Goal: Information Seeking & Learning: Find specific fact

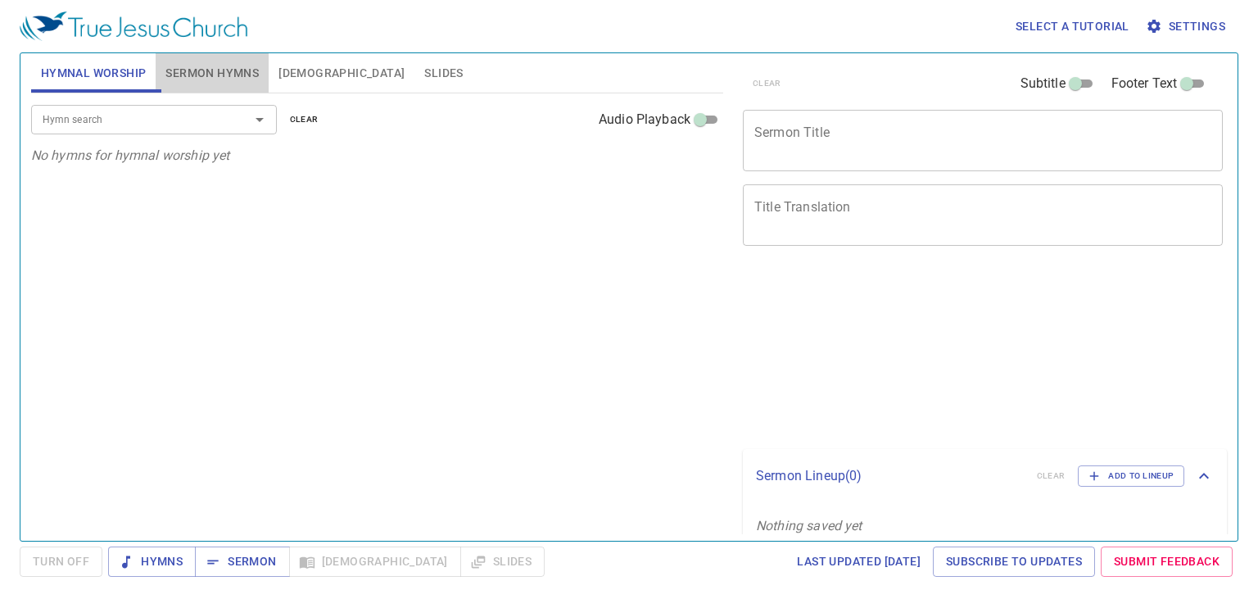
click at [266, 70] on button "Sermon Hymns" at bounding box center [212, 72] width 113 height 39
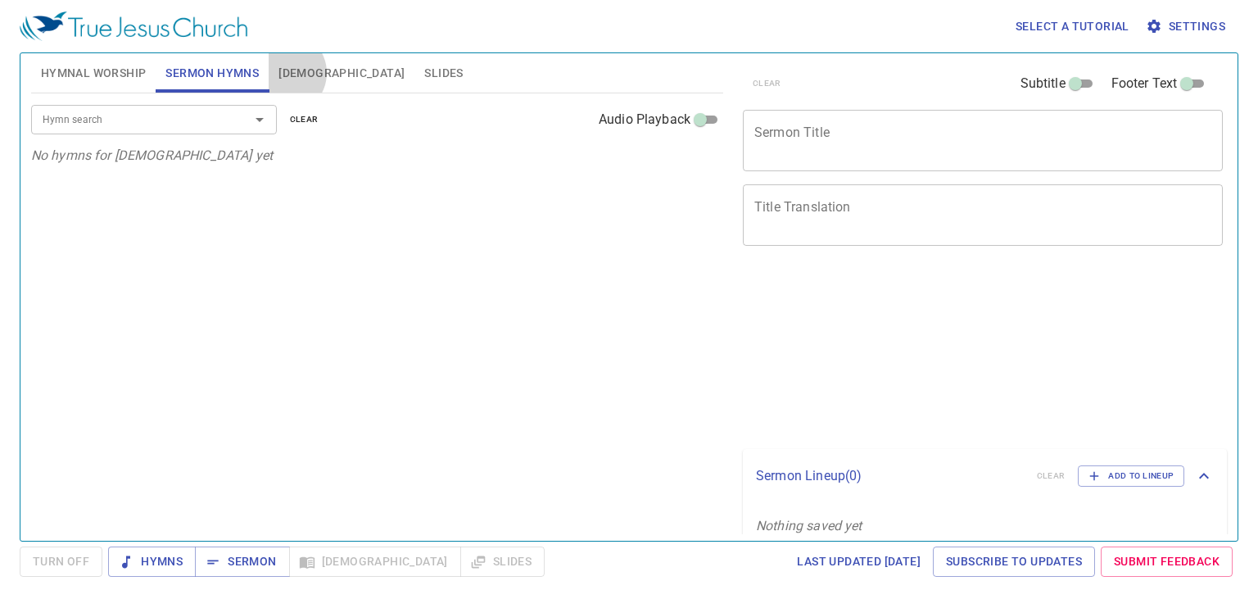
click at [286, 73] on span "Bible" at bounding box center [341, 73] width 126 height 20
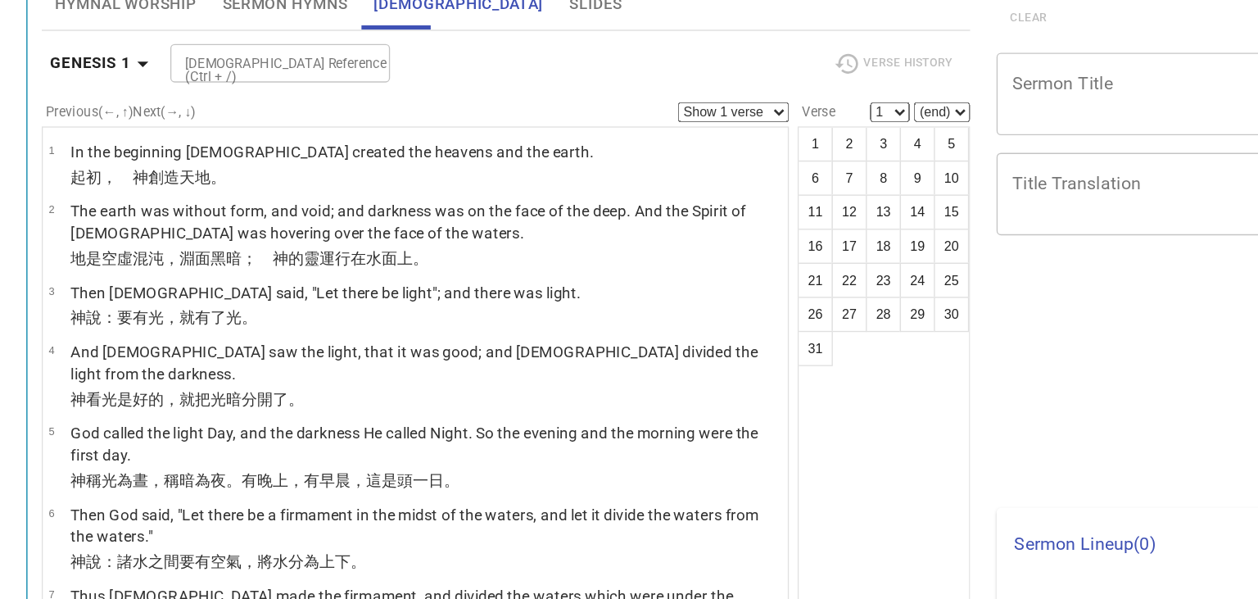
click at [505, 147] on select "Show 1 verse Show 2 verses Show 3 verses Show 4 verses Show 5 verses" at bounding box center [546, 154] width 83 height 15
click option "Show 2 verses" at bounding box center [0, 0] width 0 height 0
click at [505, 147] on select "Show 1 verse Show 2 verses Show 3 verses Show 4 verses Show 5 verses" at bounding box center [546, 154] width 83 height 15
select select "1"
click option "Show 1 verse" at bounding box center [0, 0] width 0 height 0
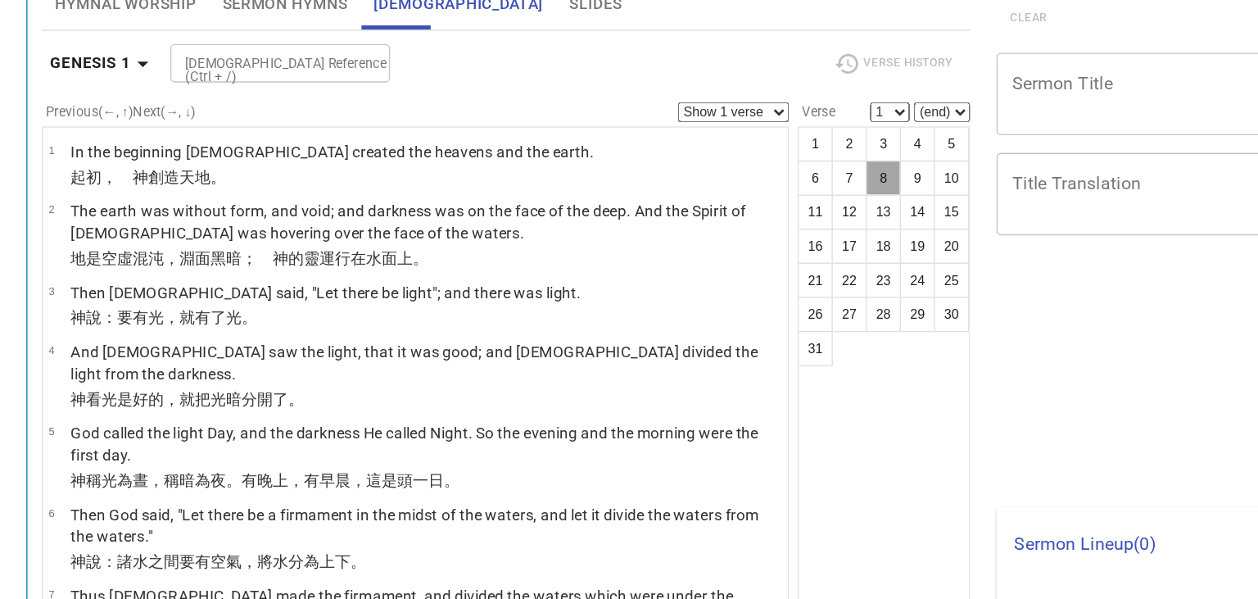
click at [656, 212] on button "8" at bounding box center [658, 203] width 26 height 26
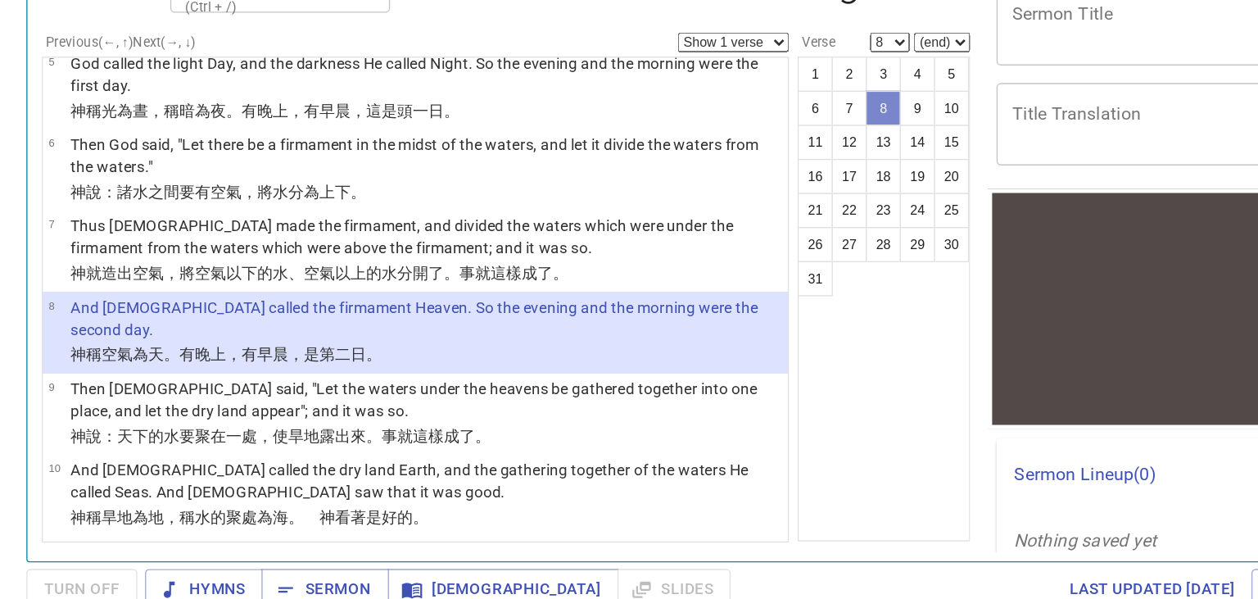
click at [664, 205] on button "8" at bounding box center [658, 203] width 26 height 26
click at [663, 205] on button "8" at bounding box center [658, 203] width 26 height 26
click at [660, 201] on button "8" at bounding box center [658, 203] width 26 height 26
drag, startPoint x: 660, startPoint y: 201, endPoint x: 631, endPoint y: 206, distance: 29.2
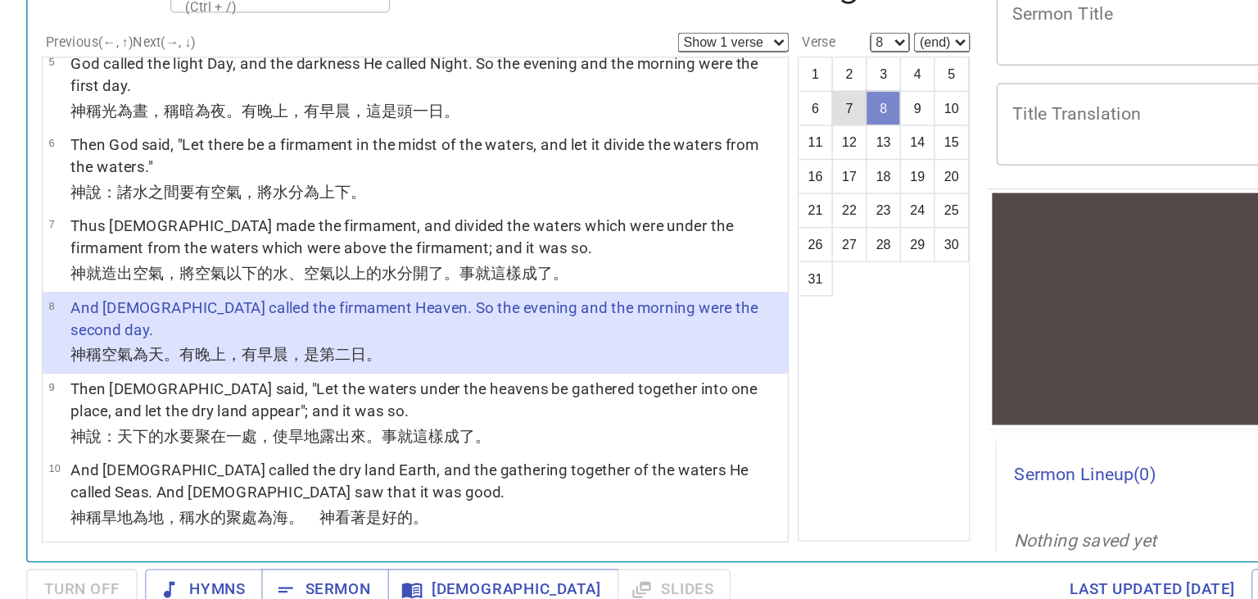
click at [631, 206] on ul "1 2 3 4 5 6 7 8 9 10 11 12 13 14 15 16 17 18 19 20 21 22 23 24 25 26 27 28 29 3…" at bounding box center [658, 254] width 127 height 178
click at [631, 206] on button "7" at bounding box center [633, 203] width 26 height 26
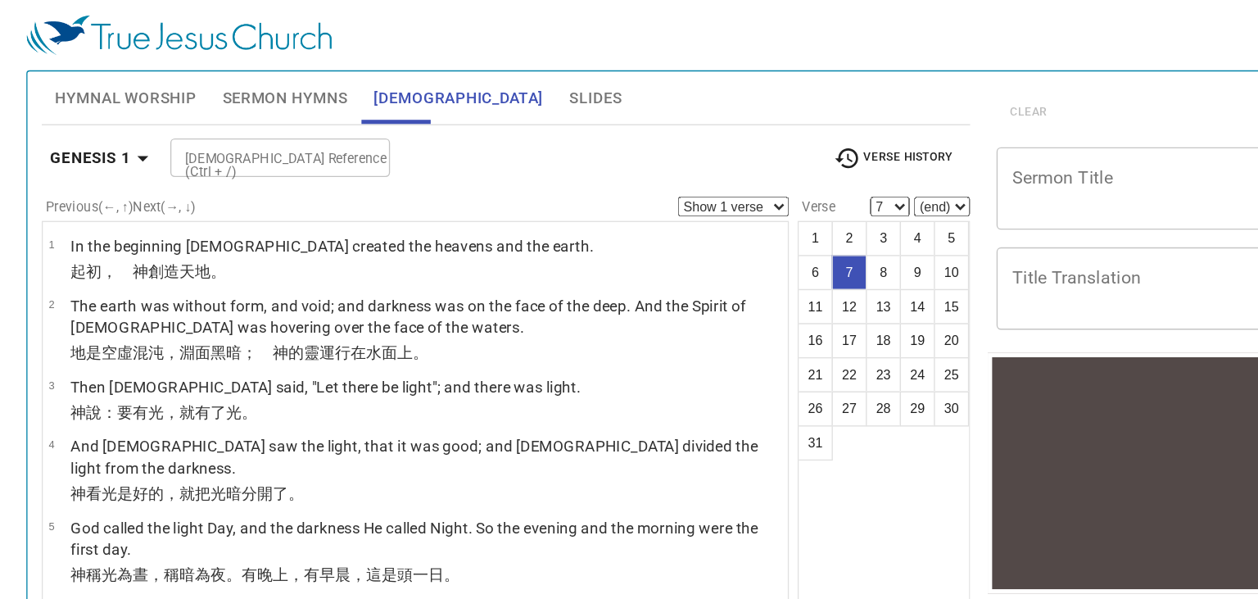
click at [681, 147] on select "(end) 8 9 10 11 12 13 14 15 16 17 18 19 20 21 22 23 24 25 26 27 28 29 30 31" at bounding box center [702, 154] width 42 height 15
click at [705, 158] on select "(end) 8 9 10 11 12 13 14 15 16 17 18 19 20 21 22 23 24 25 26 27 28 29 30 31" at bounding box center [702, 154] width 42 height 15
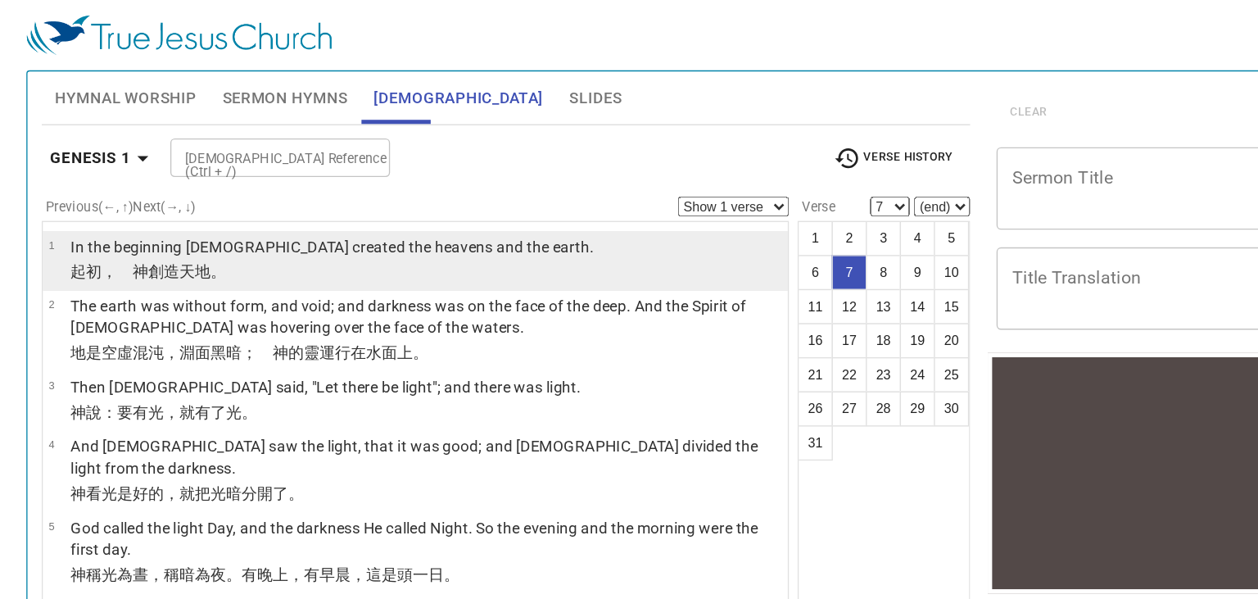
click at [147, 193] on td "In the beginning [DEMOGRAPHIC_DATA] created the heavens and the earth." at bounding box center [247, 184] width 391 height 19
select select "1"
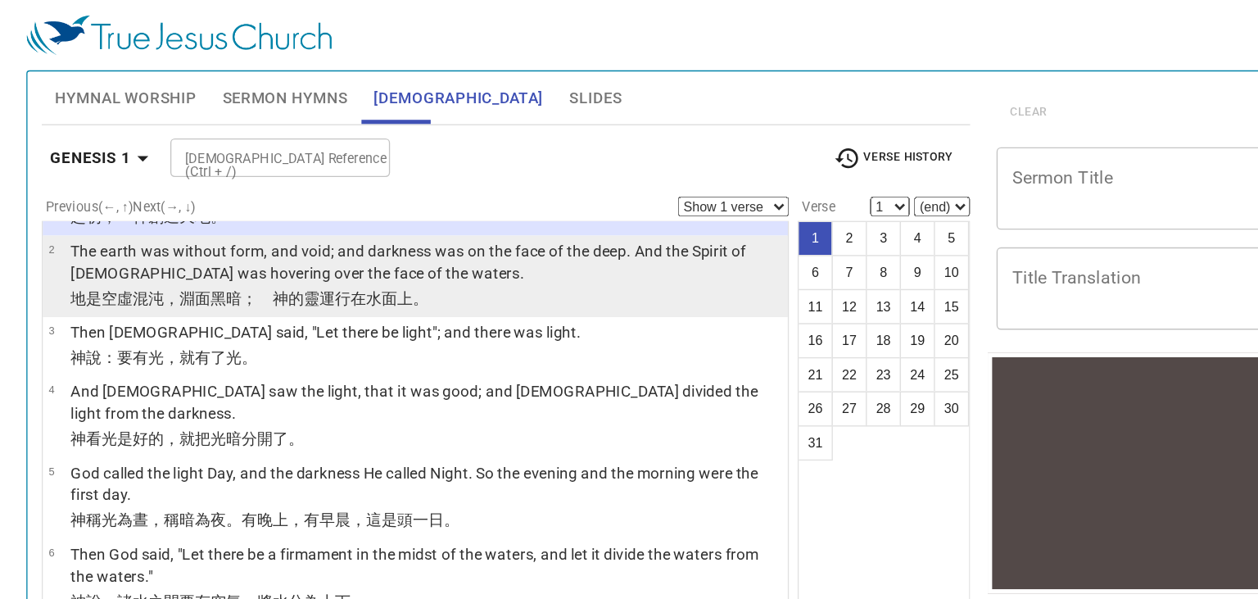
scroll to position [42, 0]
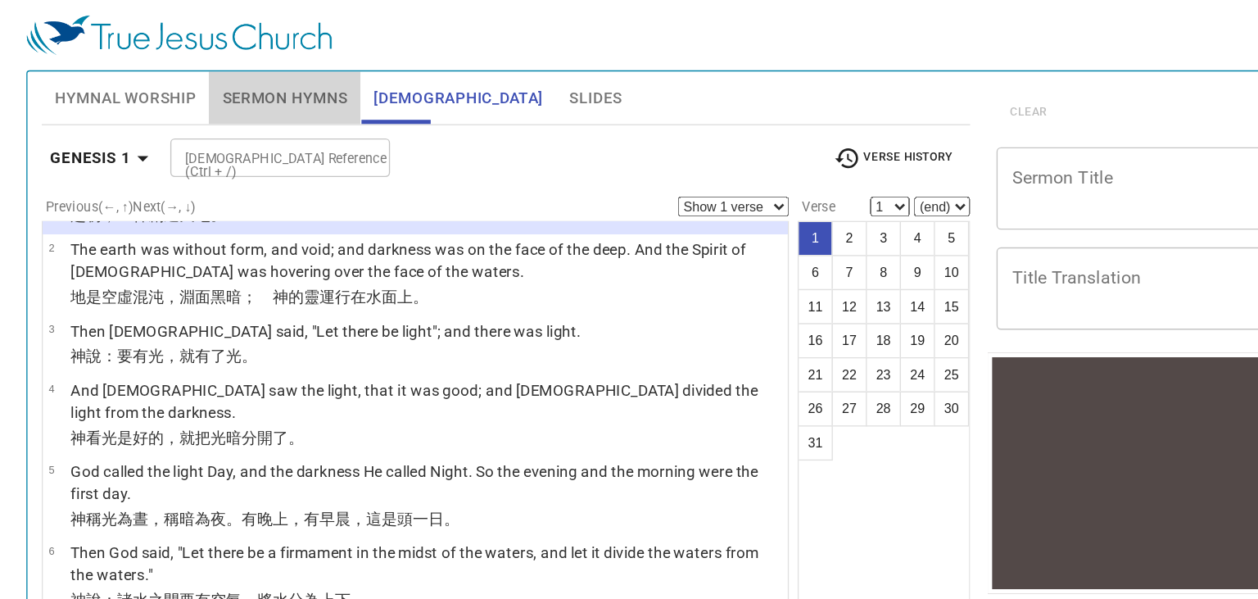
click at [215, 73] on span "Sermon Hymns" at bounding box center [211, 73] width 93 height 20
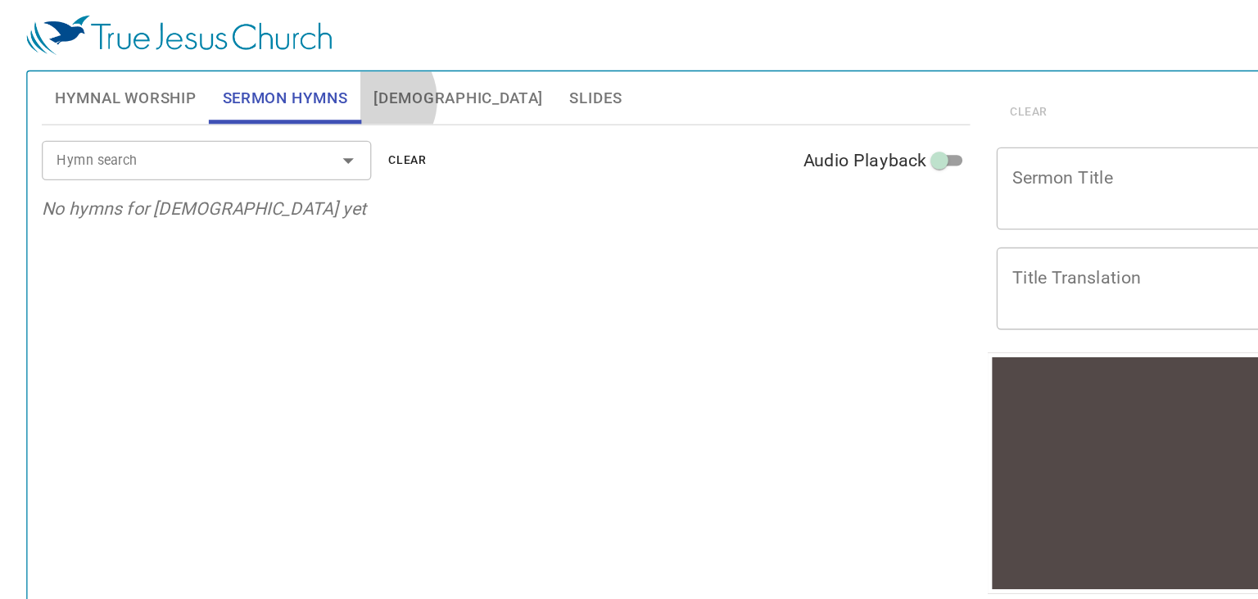
click at [274, 75] on button "Bible" at bounding box center [342, 72] width 146 height 39
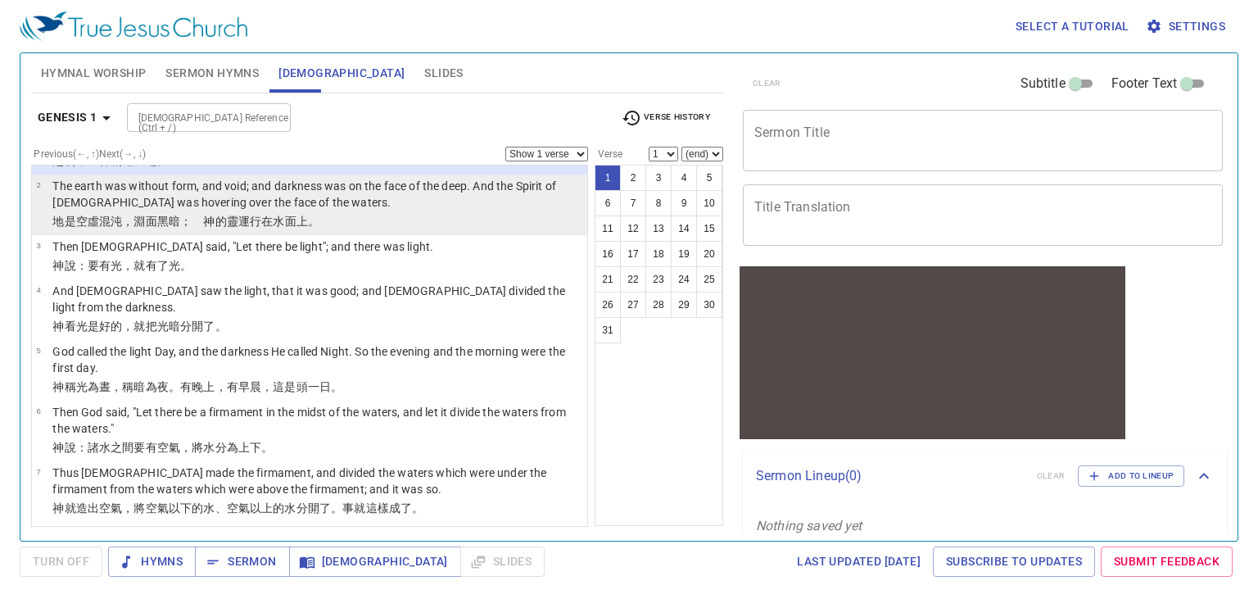
scroll to position [0, 0]
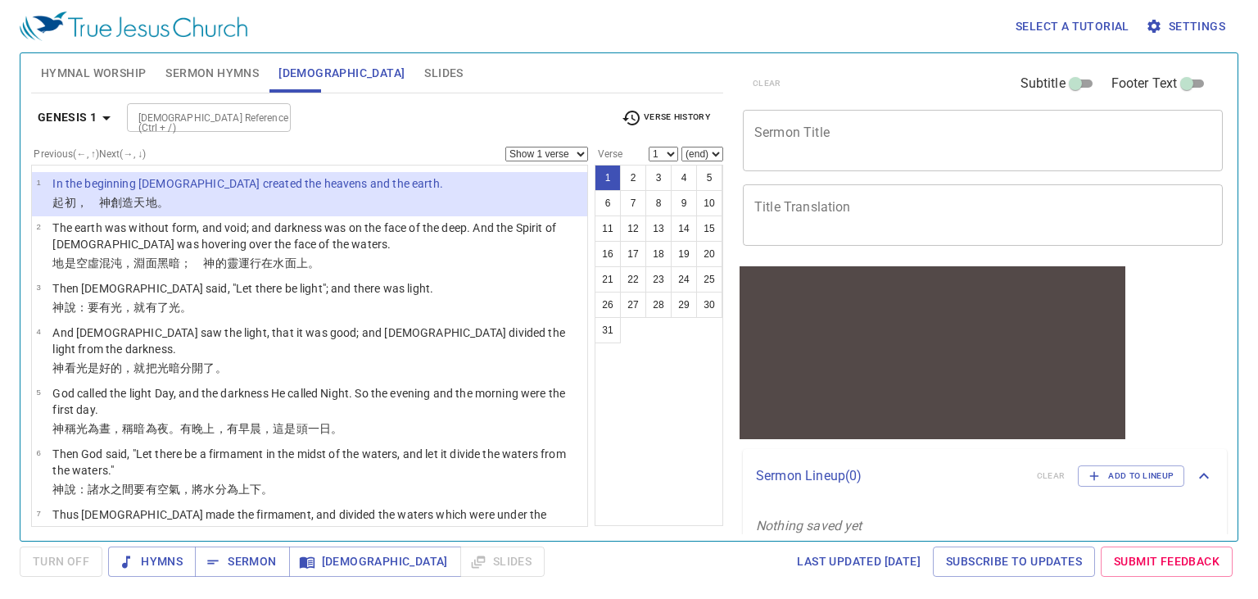
click at [667, 112] on span "Verse History" at bounding box center [666, 118] width 88 height 20
click at [559, 133] on div at bounding box center [629, 299] width 1258 height 599
click at [245, 562] on span "Sermon" at bounding box center [242, 561] width 68 height 20
click at [338, 562] on span "Bible" at bounding box center [375, 561] width 146 height 20
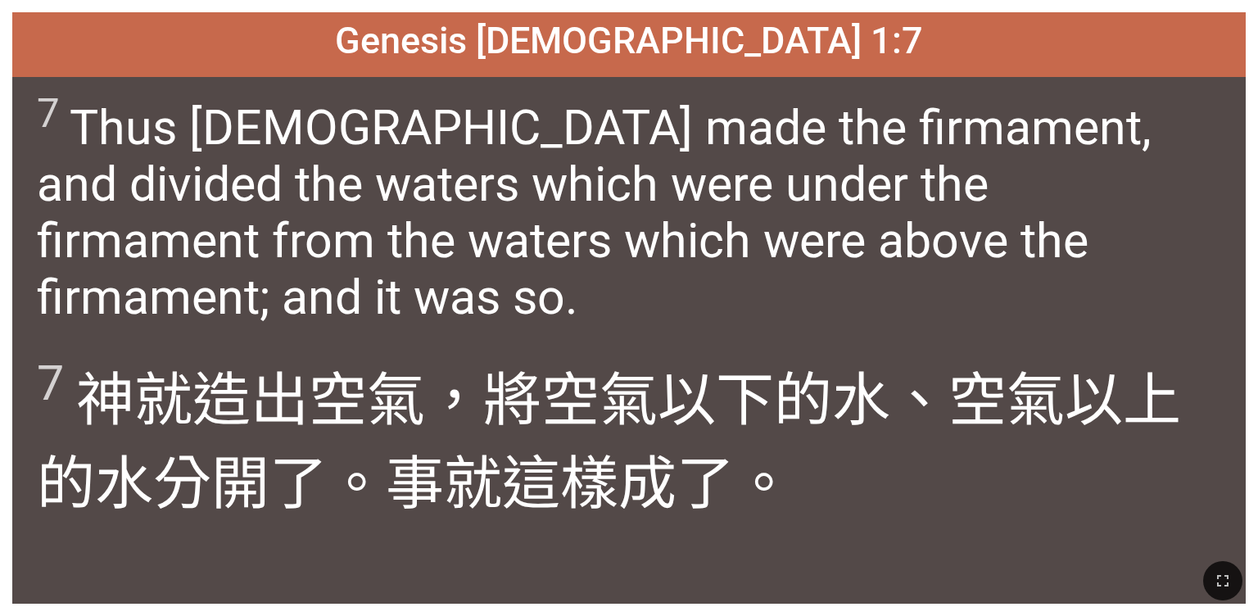
click at [654, 181] on span "7 Thus God made the firmament, and divided the waters which were under the firm…" at bounding box center [629, 207] width 1184 height 236
